Goal: Check status: Check status

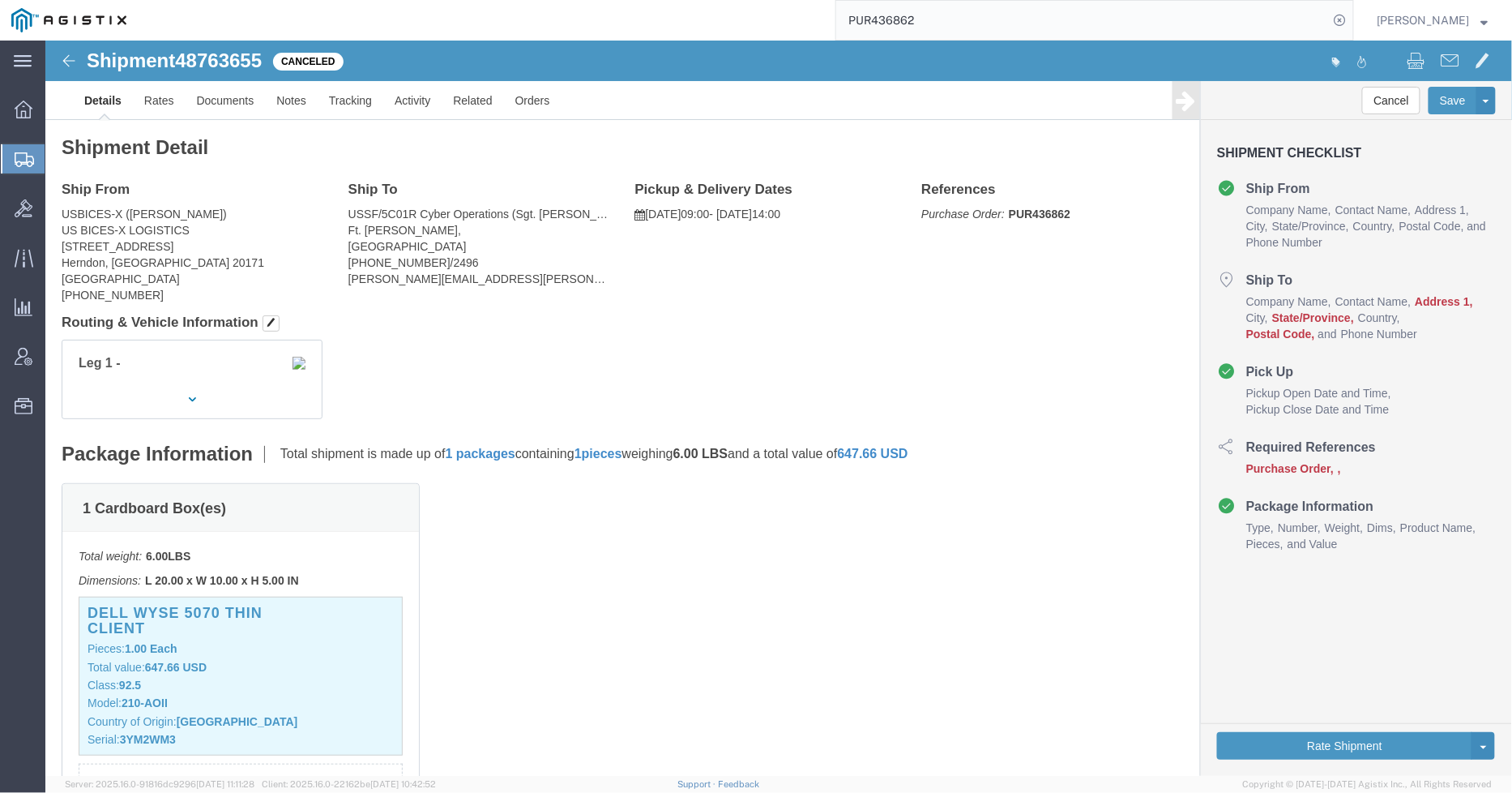
drag, startPoint x: 18, startPoint y: 161, endPoint x: 174, endPoint y: 238, distance: 174.0
click at [18, 161] on icon at bounding box center [24, 160] width 19 height 15
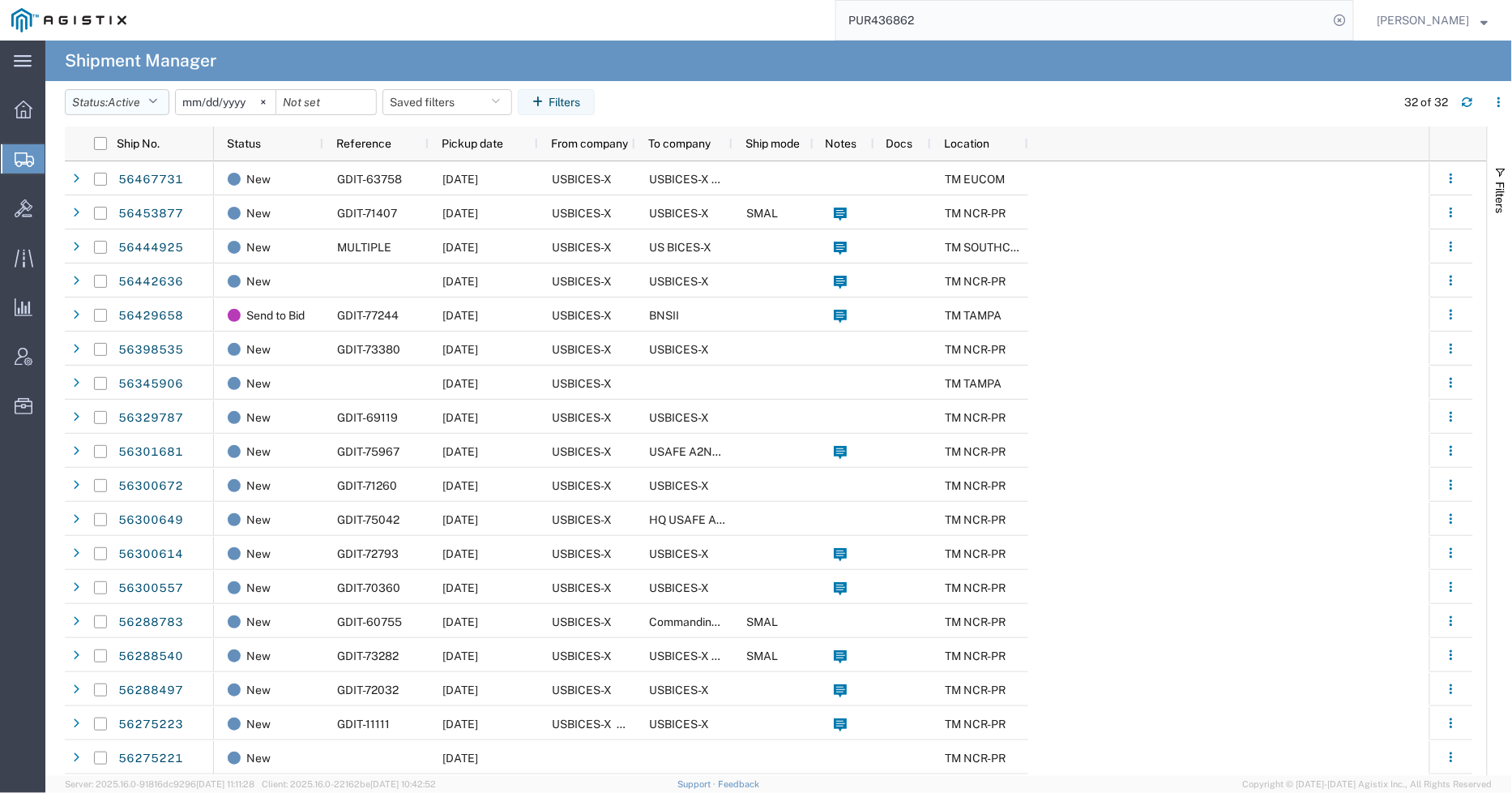
click at [166, 95] on button "Status: Active" at bounding box center [117, 102] width 104 height 26
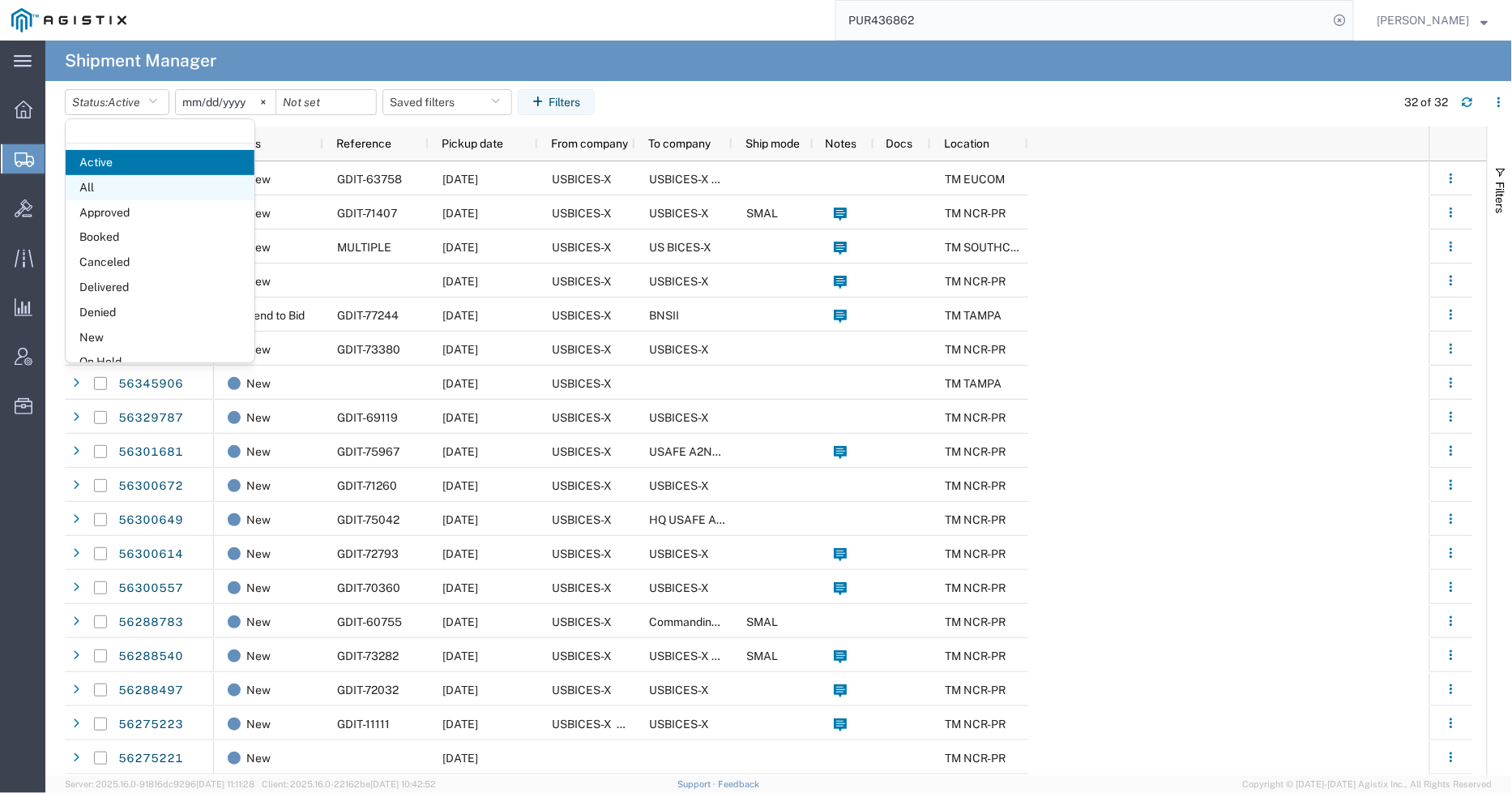
click at [130, 195] on span "All" at bounding box center [160, 187] width 189 height 25
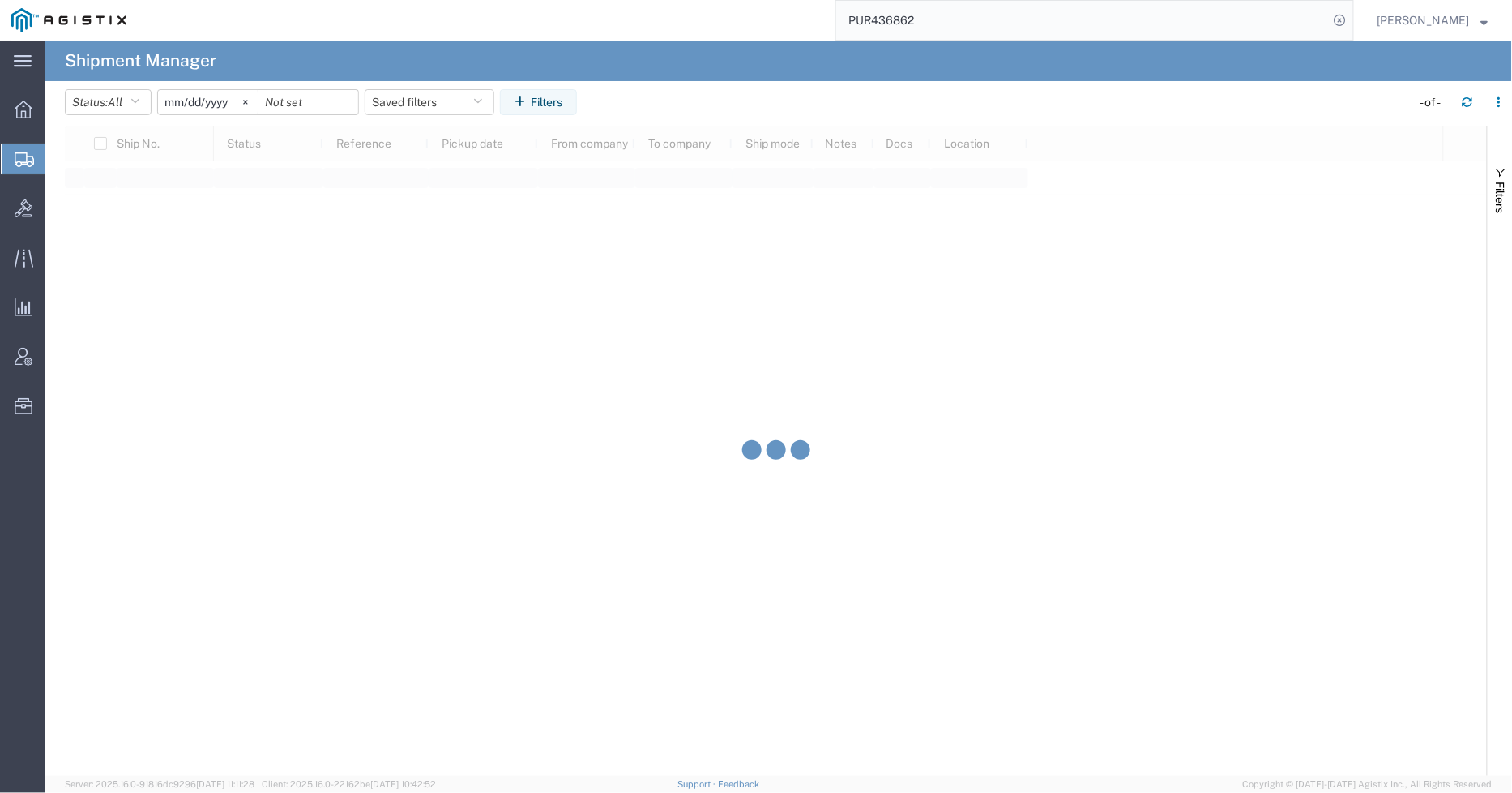
click at [193, 110] on input "[DATE]" at bounding box center [208, 102] width 100 height 24
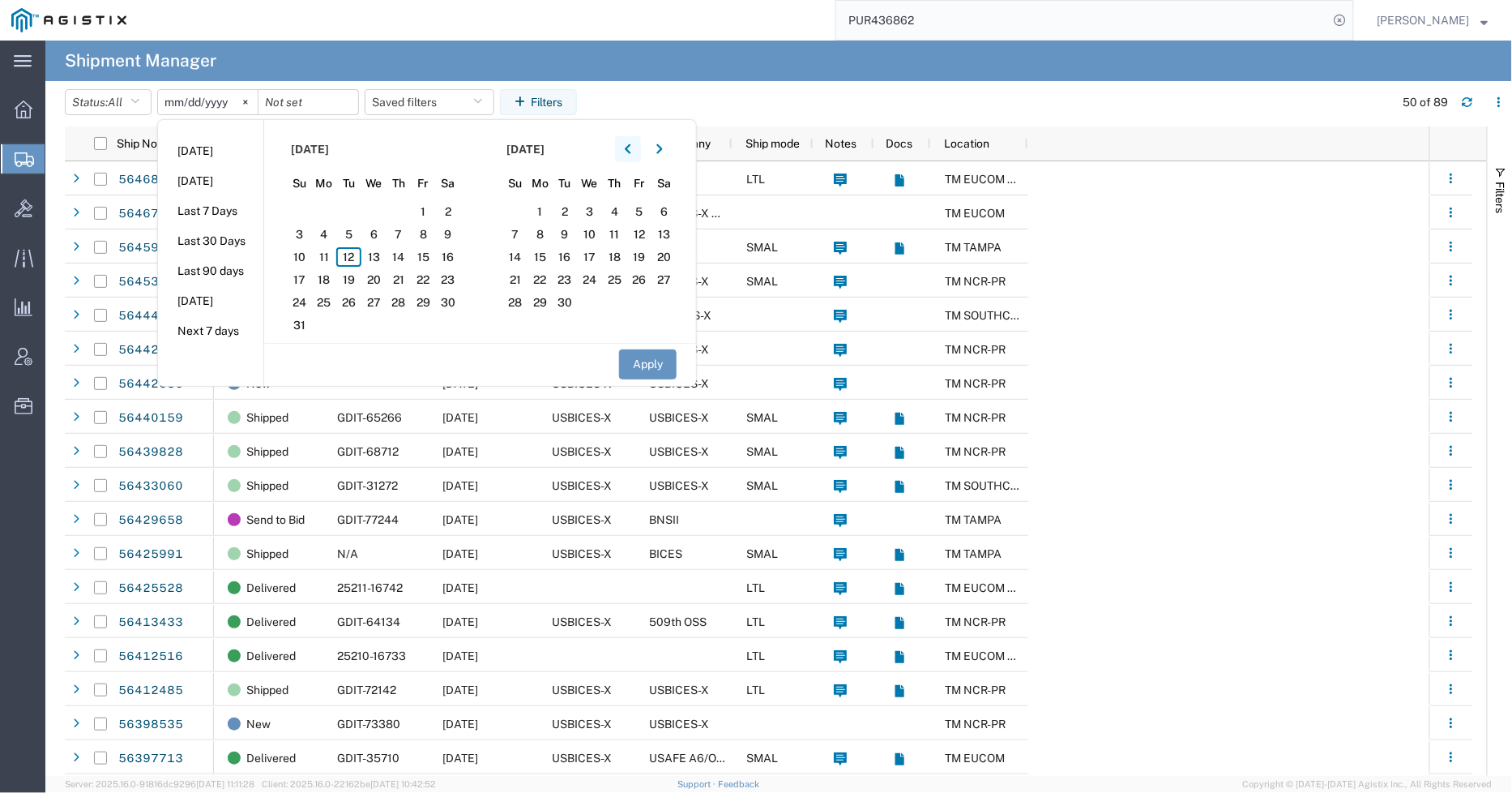
click at [632, 143] on icon "button" at bounding box center [628, 149] width 6 height 11
click at [570, 214] on span "1" at bounding box center [565, 211] width 25 height 19
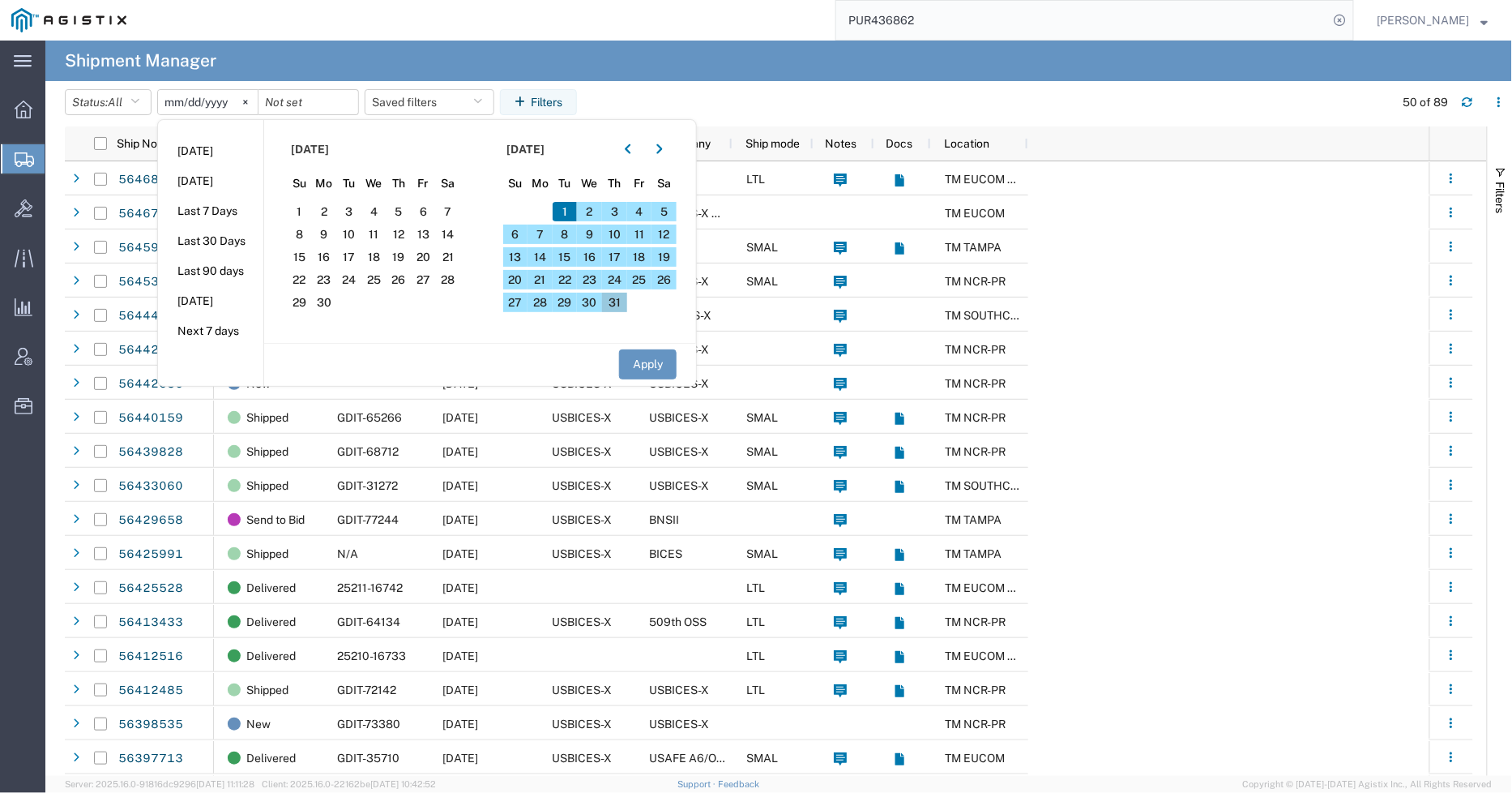
click at [620, 296] on span "31" at bounding box center [614, 302] width 25 height 19
click at [661, 378] on button "Apply" at bounding box center [648, 365] width 57 height 30
type input "[DATE]"
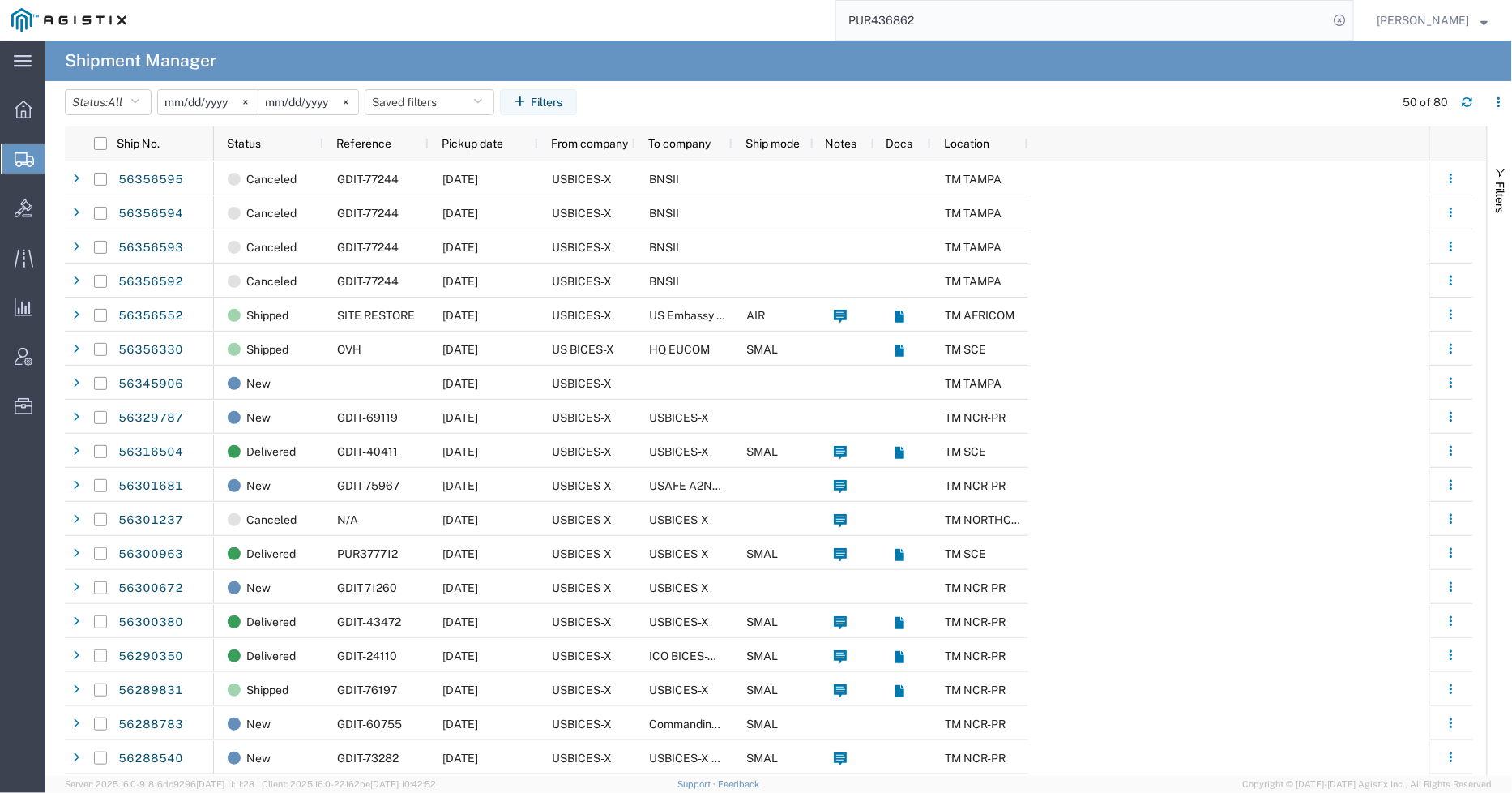
click at [997, 14] on input "PUR436862" at bounding box center [1082, 20] width 493 height 39
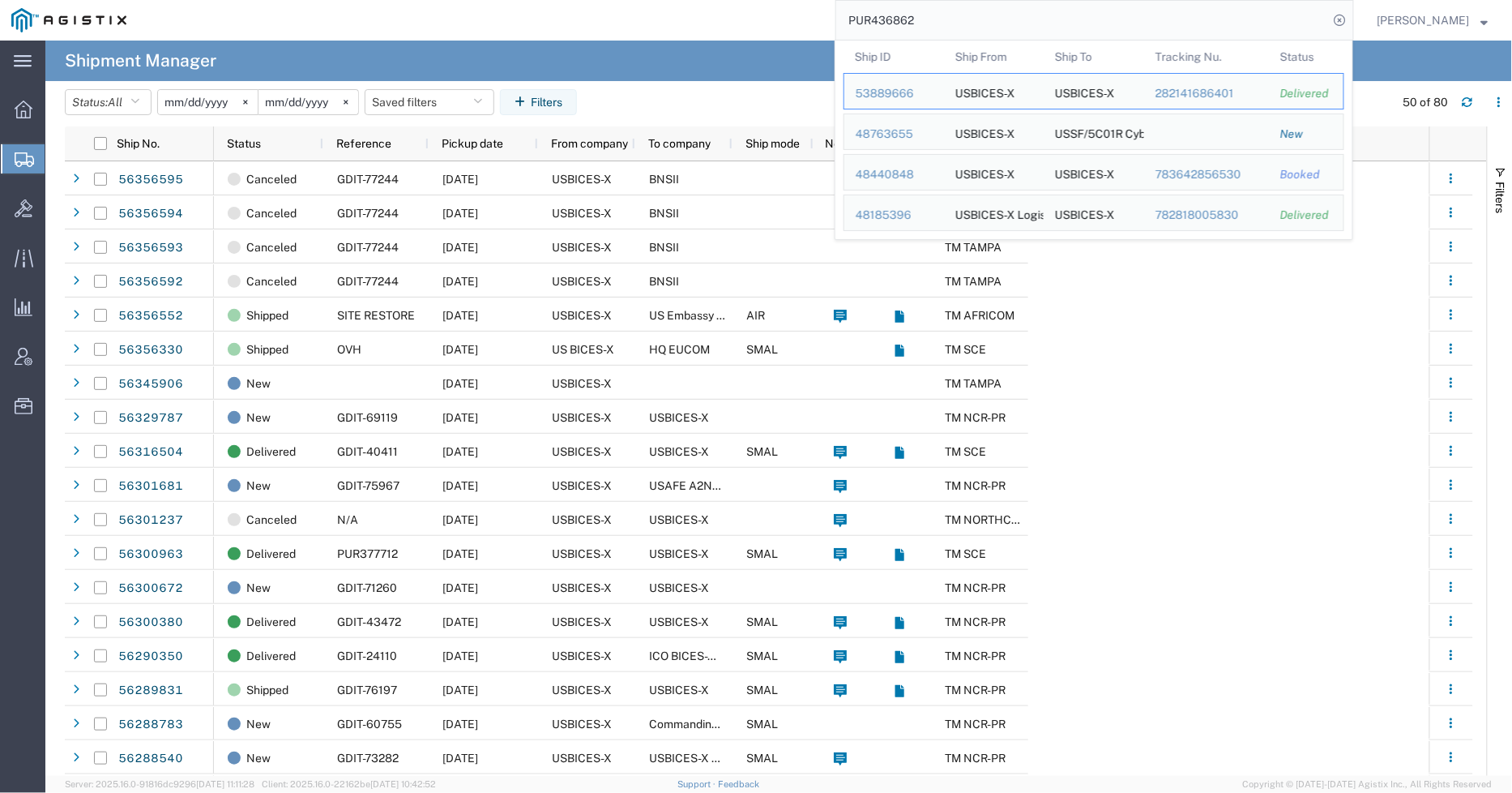
click at [997, 17] on input "PUR436862" at bounding box center [1082, 20] width 493 height 39
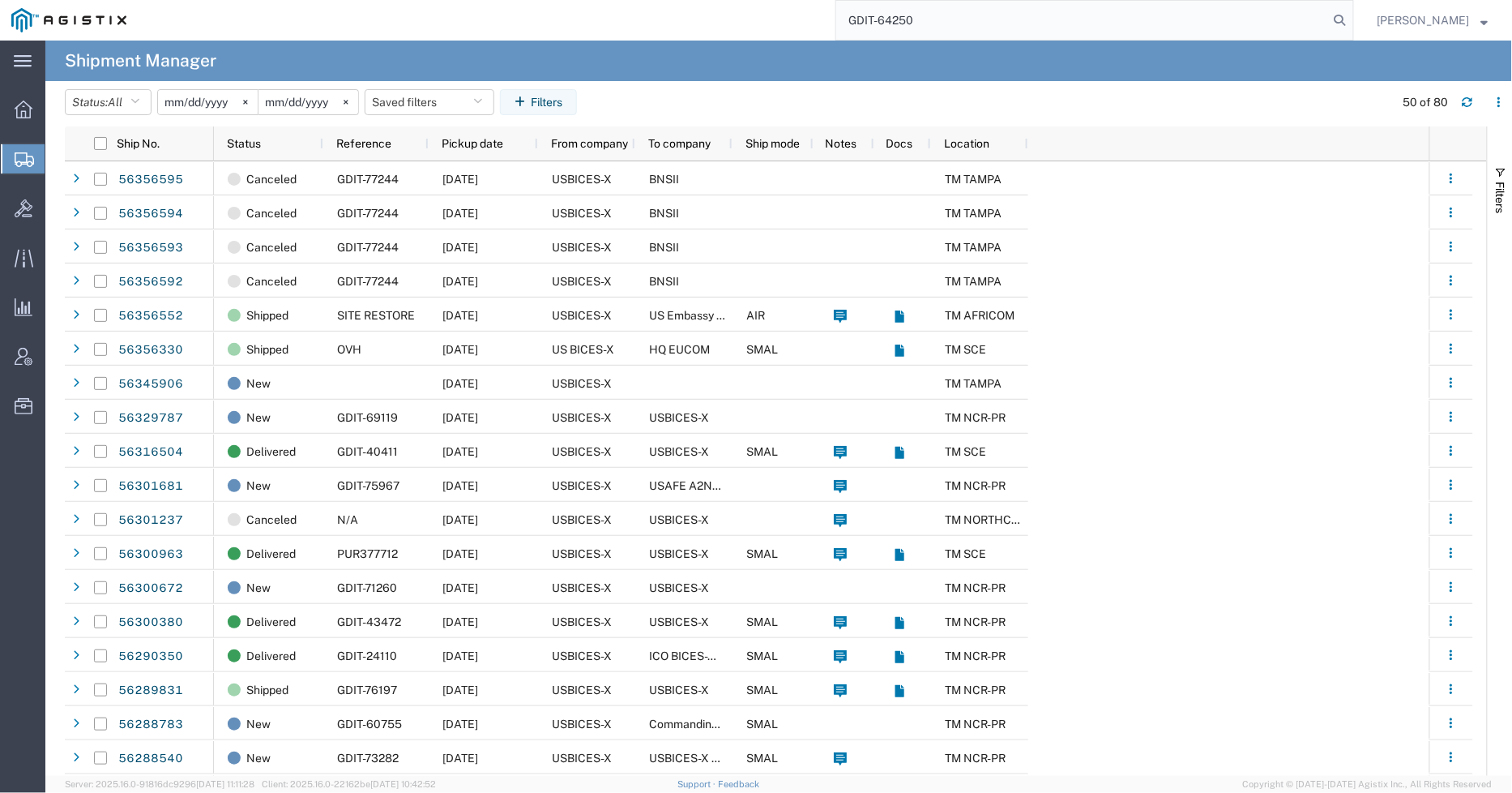
type input "GDIT-64250"
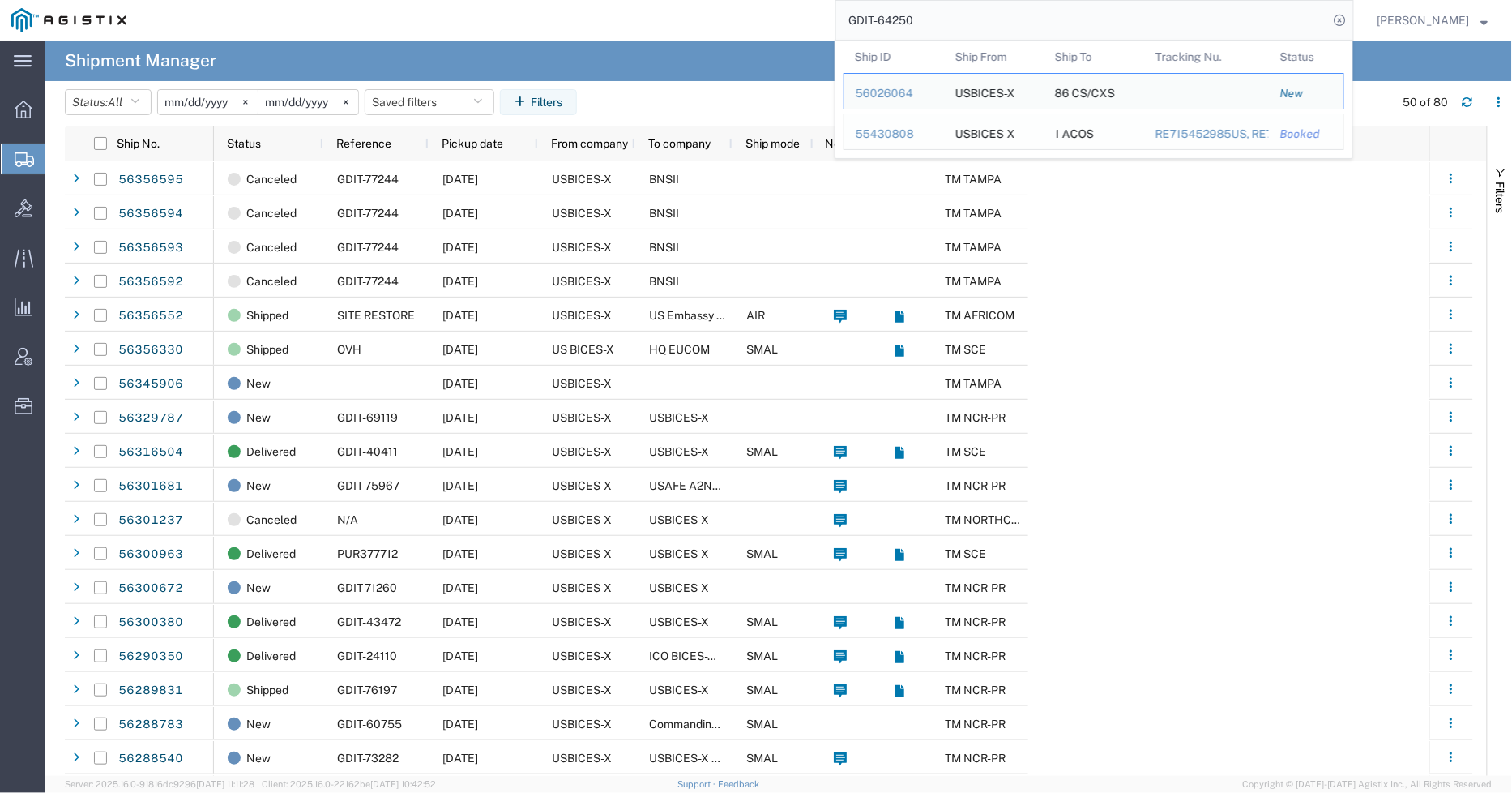
click at [896, 133] on div "55430808" at bounding box center [894, 134] width 77 height 17
